Goal: Find specific page/section: Find specific page/section

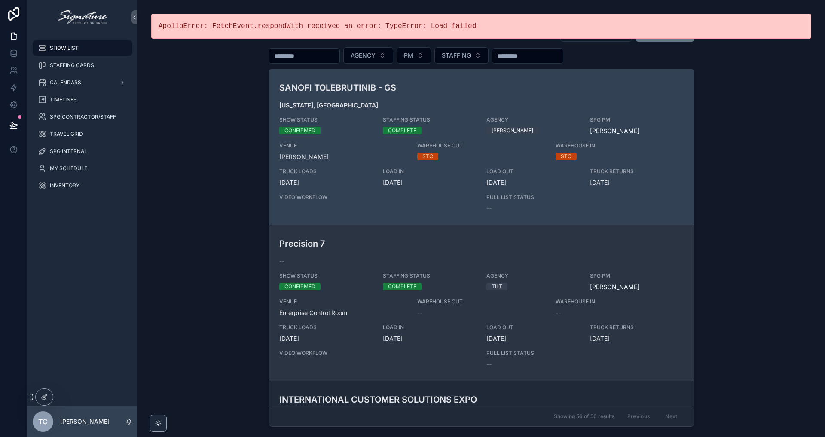
click at [324, 295] on div "Precision 7 -- SHOW STATUS CONFIRMED STAFFING STATUS COMPLETE AGENCY TILT SPG P…" at bounding box center [481, 302] width 404 height 131
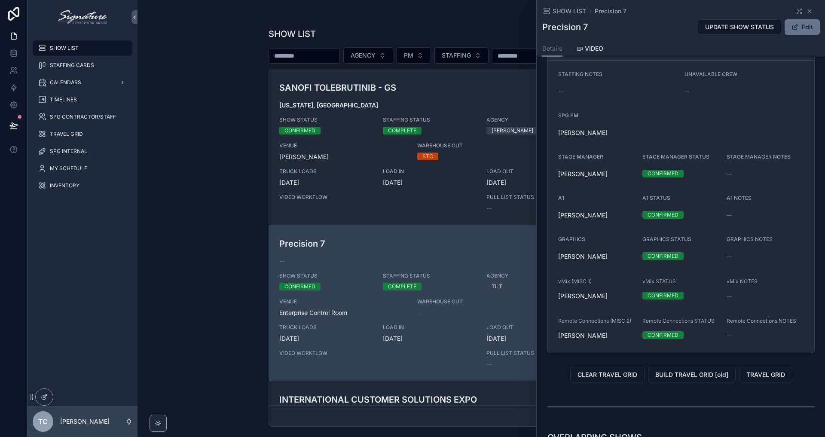
scroll to position [823, 0]
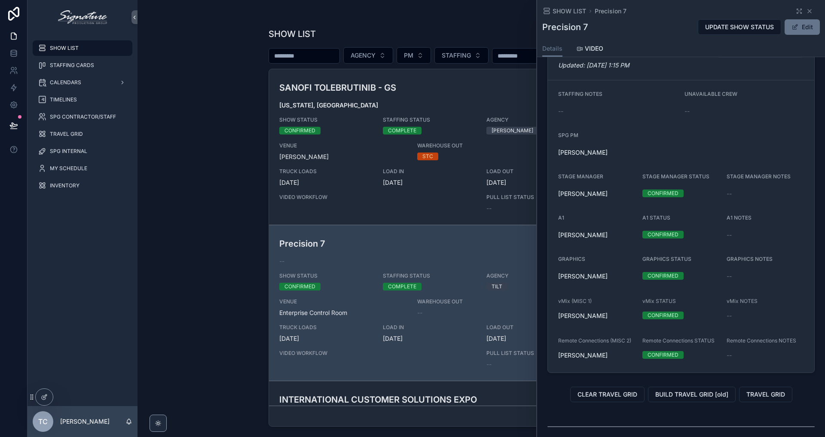
click at [608, 228] on div "[PERSON_NAME]" at bounding box center [596, 235] width 77 height 14
drag, startPoint x: 608, startPoint y: 237, endPoint x: 554, endPoint y: 236, distance: 53.7
click at [554, 236] on form "STAFFING NOTES -- UNAVAILABLE CREW -- SPG PM [PERSON_NAME] STAGE MANAGER [PERSO…" at bounding box center [681, 226] width 266 height 292
copy span "[PERSON_NAME]"
click at [611, 270] on div "[PERSON_NAME]" at bounding box center [596, 276] width 77 height 14
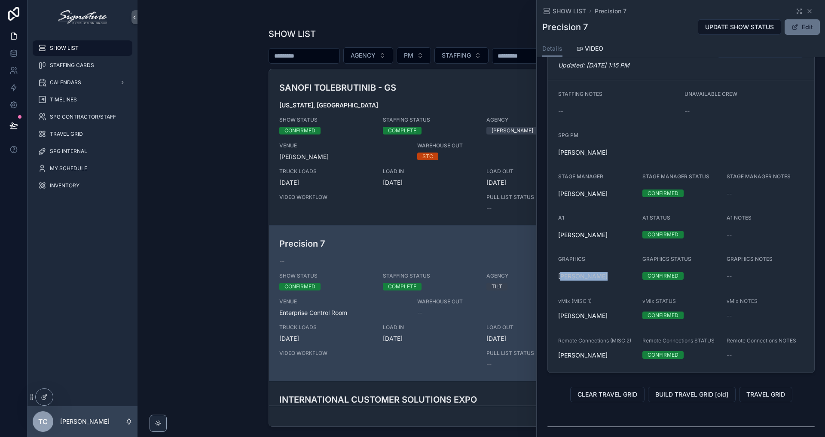
drag, startPoint x: 606, startPoint y: 279, endPoint x: 560, endPoint y: 275, distance: 46.1
click at [560, 275] on div "[PERSON_NAME]" at bounding box center [596, 276] width 77 height 9
click at [603, 291] on form "STAFFING NOTES -- UNAVAILABLE CREW -- SPG PM [PERSON_NAME] STAGE MANAGER [PERSO…" at bounding box center [681, 226] width 266 height 292
drag, startPoint x: 598, startPoint y: 317, endPoint x: 555, endPoint y: 315, distance: 43.4
click at [555, 315] on form "STAFFING NOTES -- UNAVAILABLE CREW -- SPG PM [PERSON_NAME] STAGE MANAGER [PERSO…" at bounding box center [681, 226] width 266 height 292
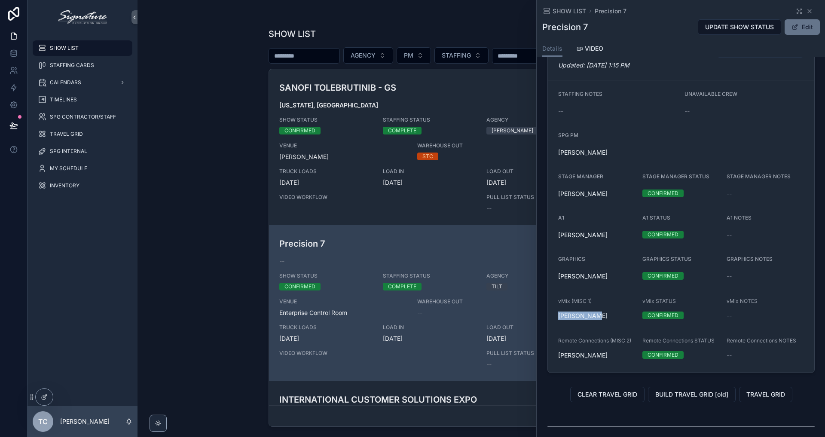
copy span "[PERSON_NAME]"
click at [653, 335] on form "STAFFING NOTES -- UNAVAILABLE CREW -- SPG PM [PERSON_NAME] STAGE MANAGER [PERSO…" at bounding box center [681, 226] width 266 height 292
drag, startPoint x: 604, startPoint y: 275, endPoint x: 602, endPoint y: 287, distance: 12.3
click at [602, 287] on form "STAFFING NOTES -- UNAVAILABLE CREW -- SPG PM [PERSON_NAME] STAGE MANAGER [PERSO…" at bounding box center [681, 226] width 266 height 292
drag, startPoint x: 598, startPoint y: 355, endPoint x: 554, endPoint y: 353, distance: 43.8
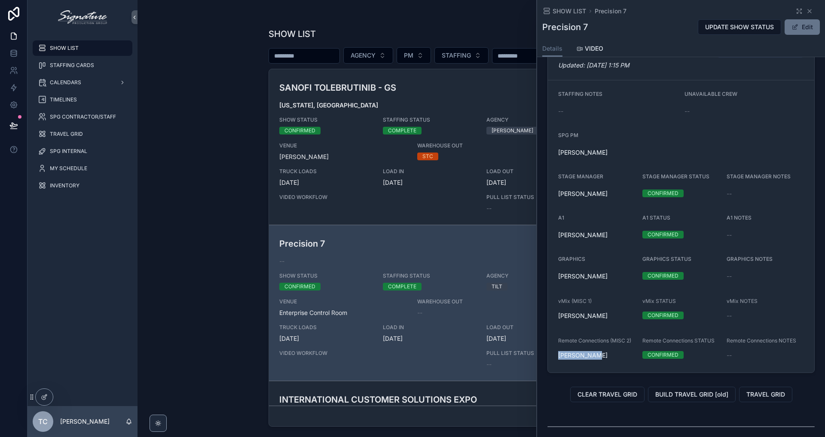
click at [554, 353] on form "STAFFING NOTES -- UNAVAILABLE CREW -- SPG PM [PERSON_NAME] STAGE MANAGER [PERSO…" at bounding box center [681, 226] width 266 height 292
copy span "[PERSON_NAME]"
click at [619, 306] on div "vMix (MISC 1) [PERSON_NAME]" at bounding box center [596, 310] width 77 height 26
drag, startPoint x: 605, startPoint y: 276, endPoint x: 557, endPoint y: 275, distance: 48.1
click at [557, 275] on form "STAFFING NOTES -- UNAVAILABLE CREW -- SPG PM [PERSON_NAME] STAGE MANAGER [PERSO…" at bounding box center [681, 226] width 266 height 292
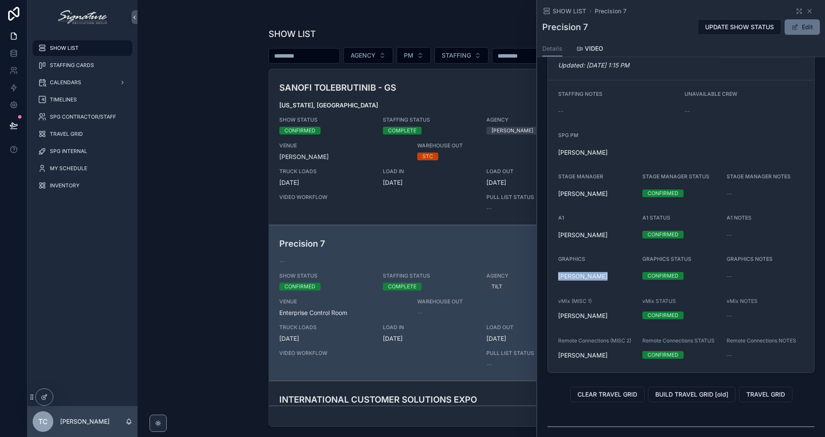
copy span "[PERSON_NAME]"
